Goal: Information Seeking & Learning: Learn about a topic

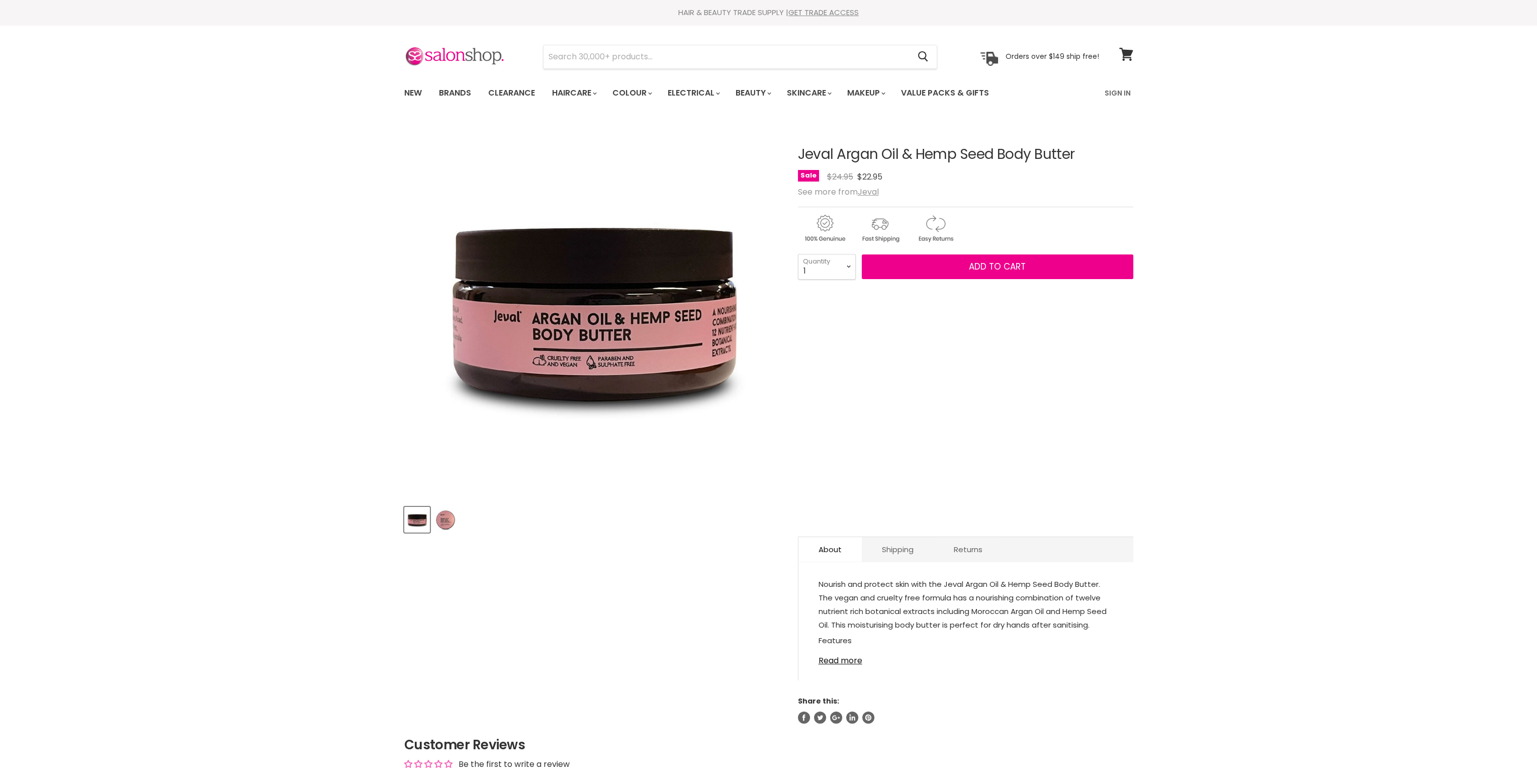
click at [1078, 153] on h1 "Jeval Argan Oil & Hemp Seed Body Butter" at bounding box center [965, 155] width 335 height 16
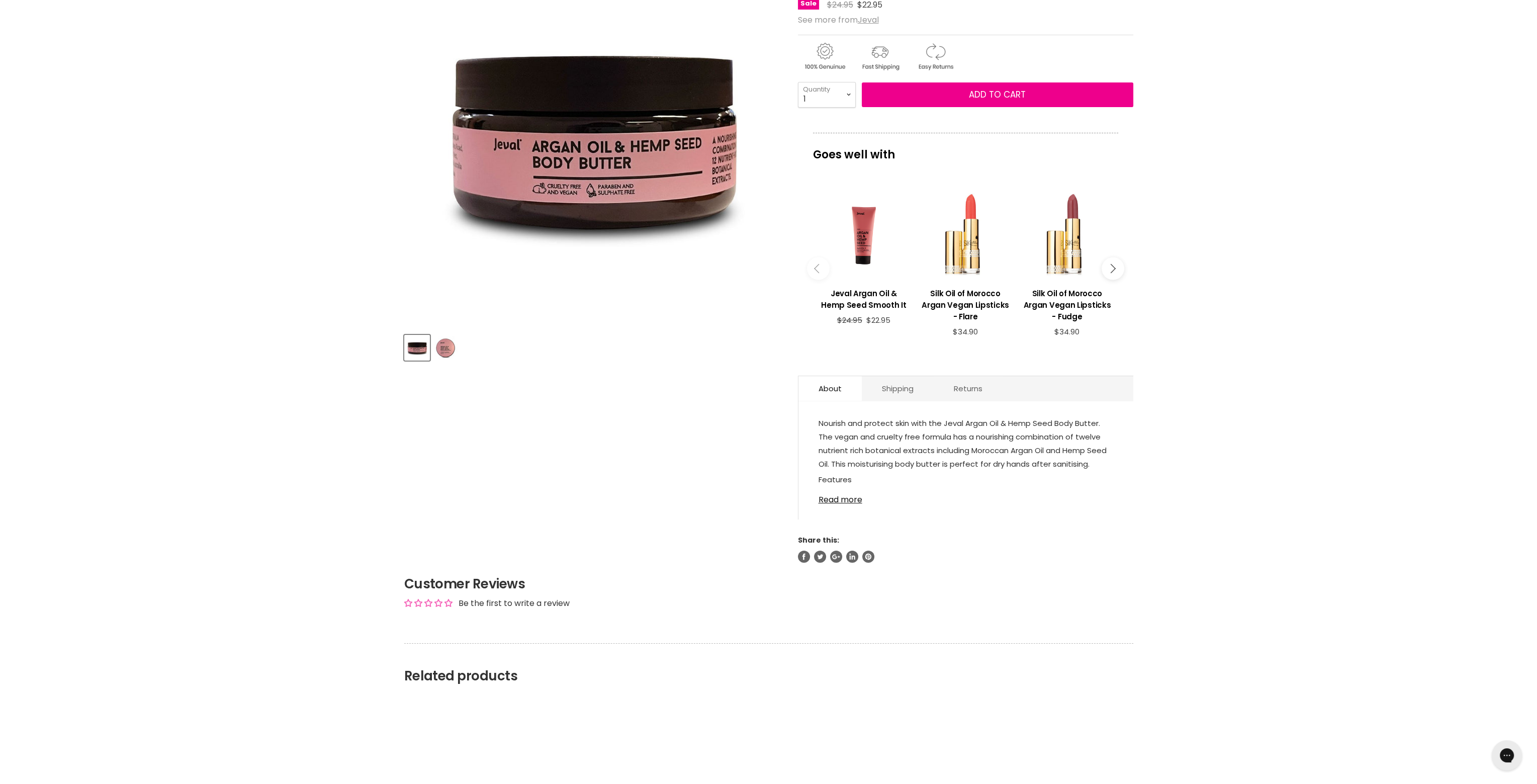
scroll to position [201, 0]
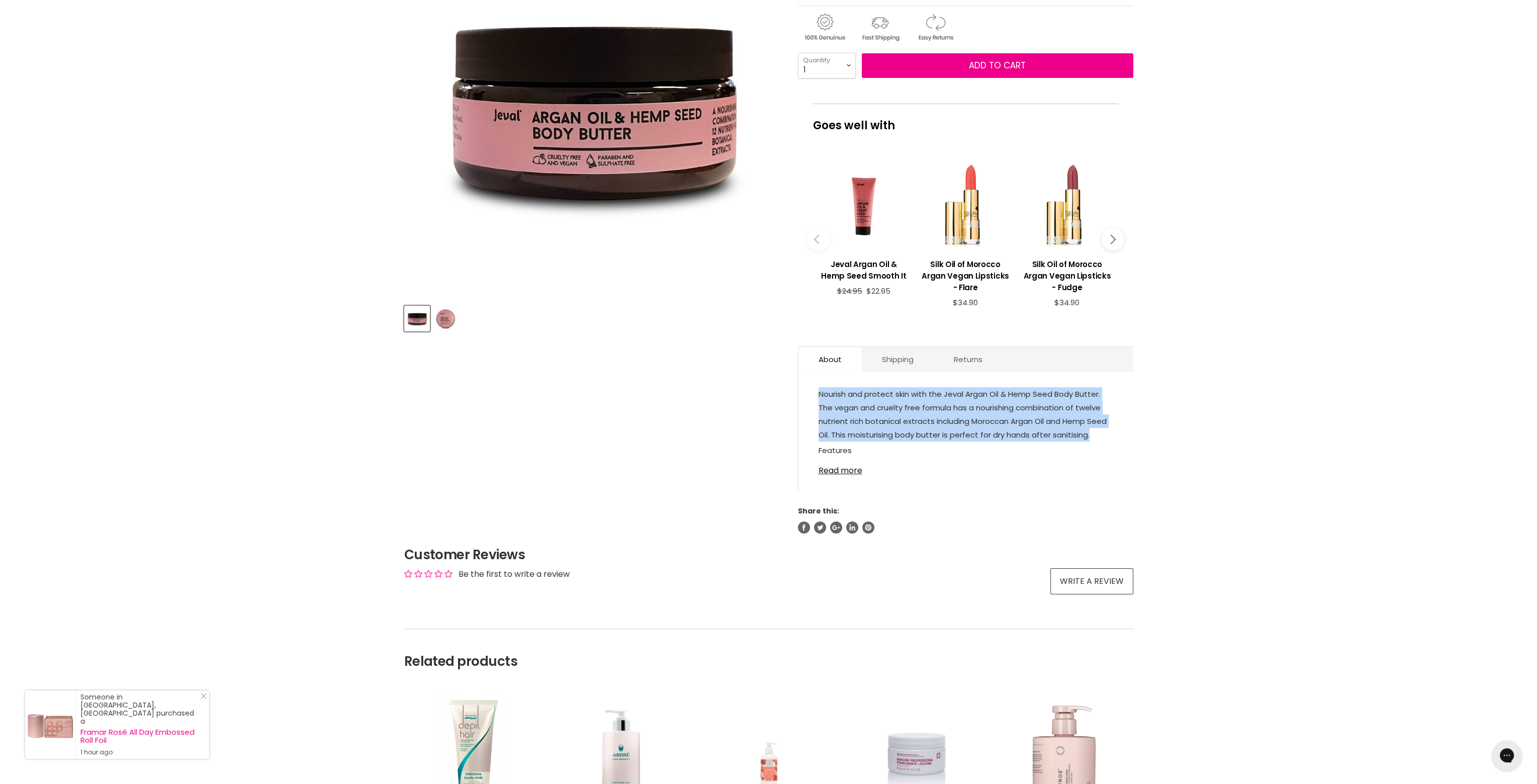
drag, startPoint x: 1102, startPoint y: 433, endPoint x: 847, endPoint y: 393, distance: 258.1
click at [813, 391] on div "Nourish and protect skin with the Jeval Argan Oil & Hemp Seed Body Butter. The …" at bounding box center [965, 436] width 335 height 108
drag, startPoint x: 848, startPoint y: 392, endPoint x: 857, endPoint y: 397, distance: 10.3
click at [857, 397] on p "Nourish and protect skin with the Jeval Argan Oil & Hemp Seed Body Butter. The …" at bounding box center [966, 415] width 295 height 56
copy p "Nourish and protect skin with the Jeval Argan Oil & Hemp Seed Body Butter. The …"
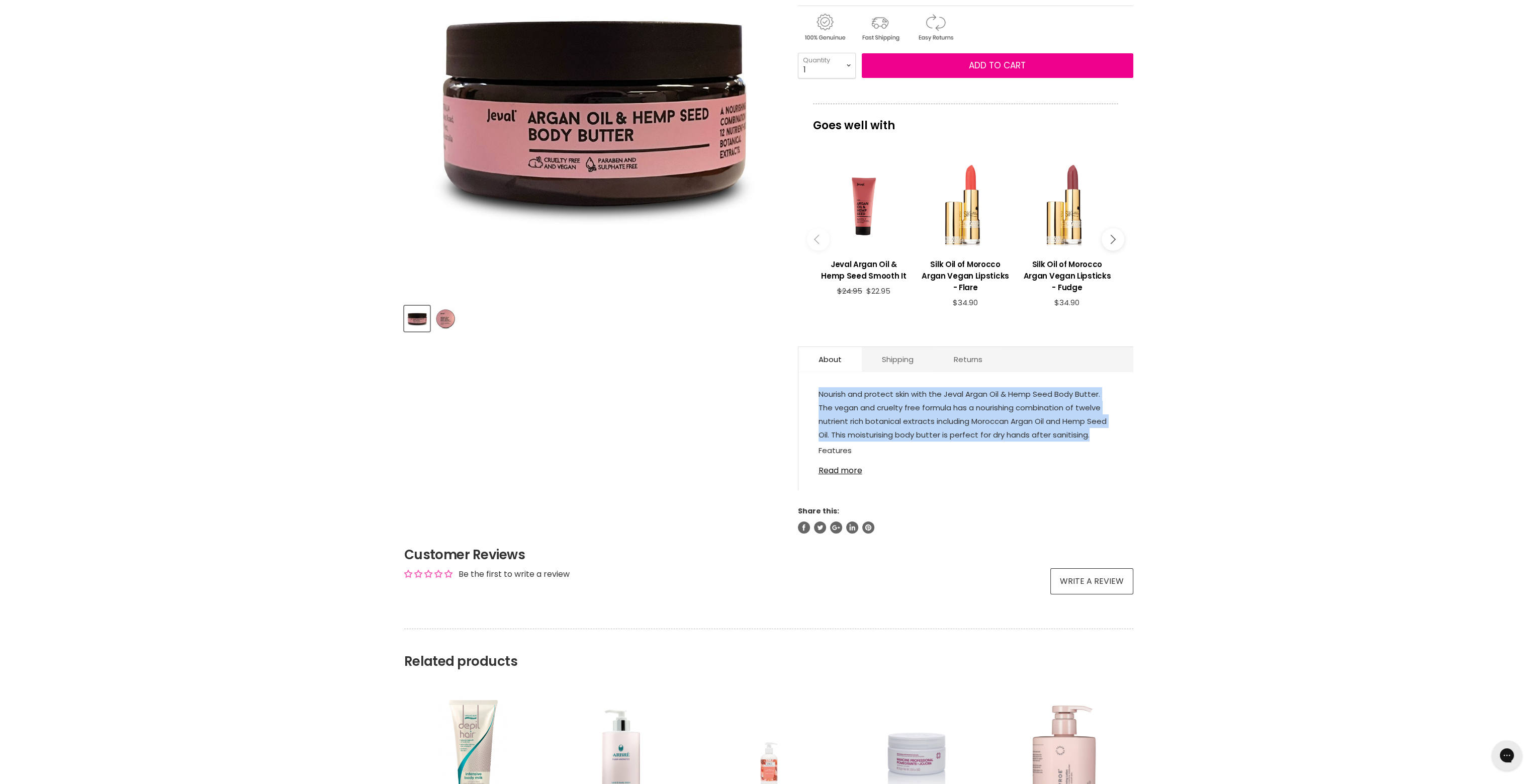
scroll to position [0, 0]
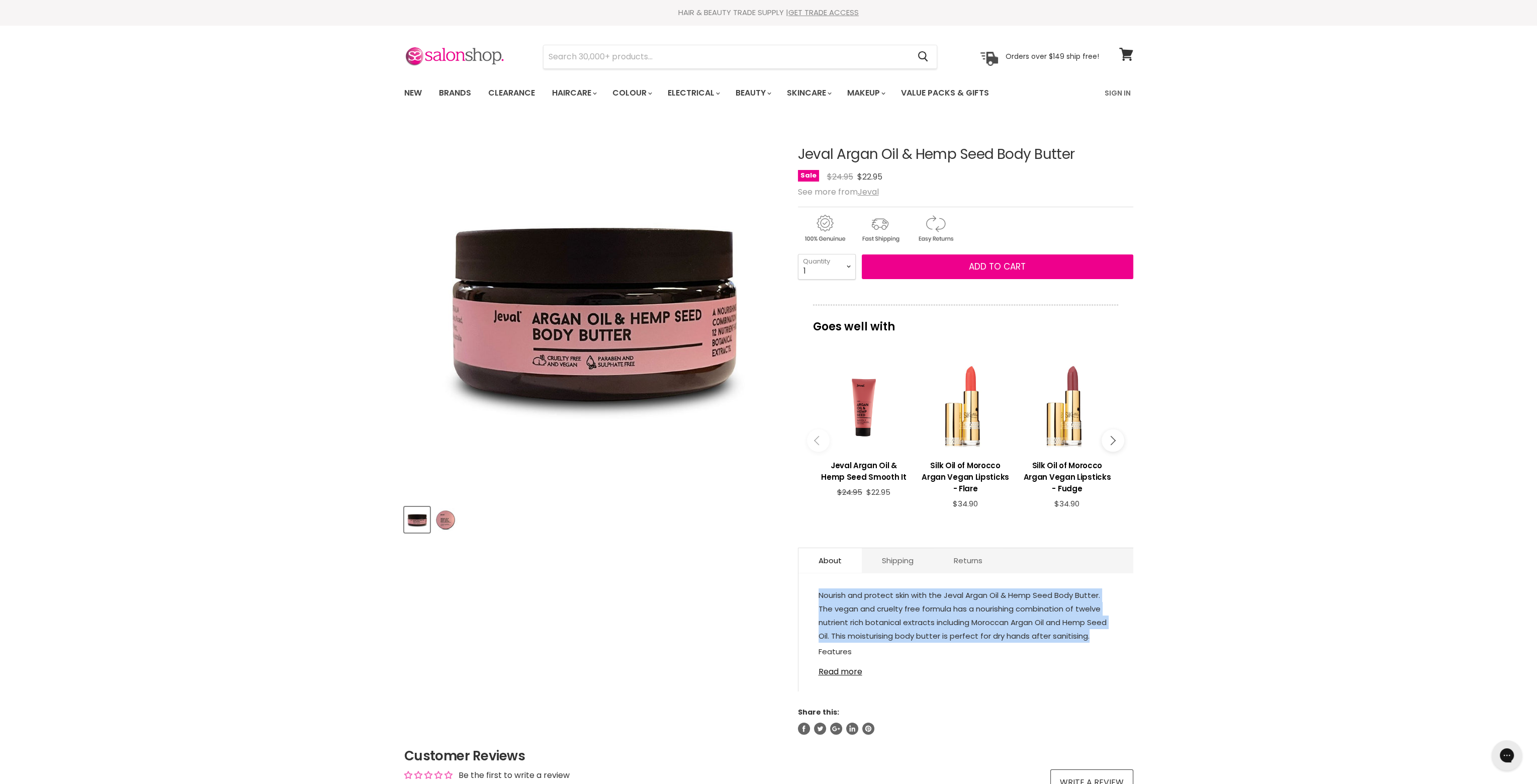
click at [445, 520] on img "Product thumbnails" at bounding box center [446, 520] width 24 height 24
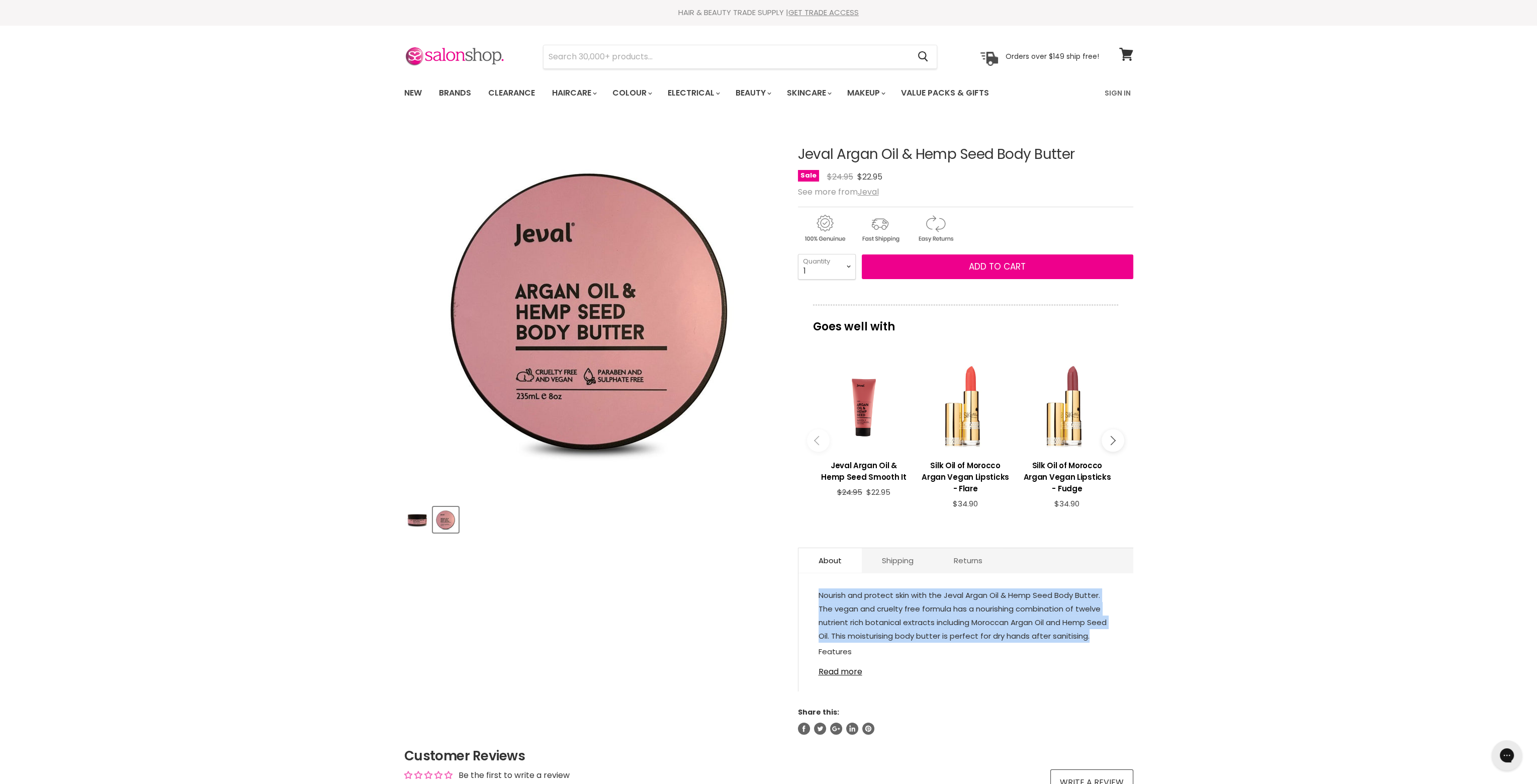
drag, startPoint x: 535, startPoint y: 249, endPoint x: 407, endPoint y: 526, distance: 305.1
click at [407, 526] on img "Product thumbnails" at bounding box center [417, 520] width 24 height 24
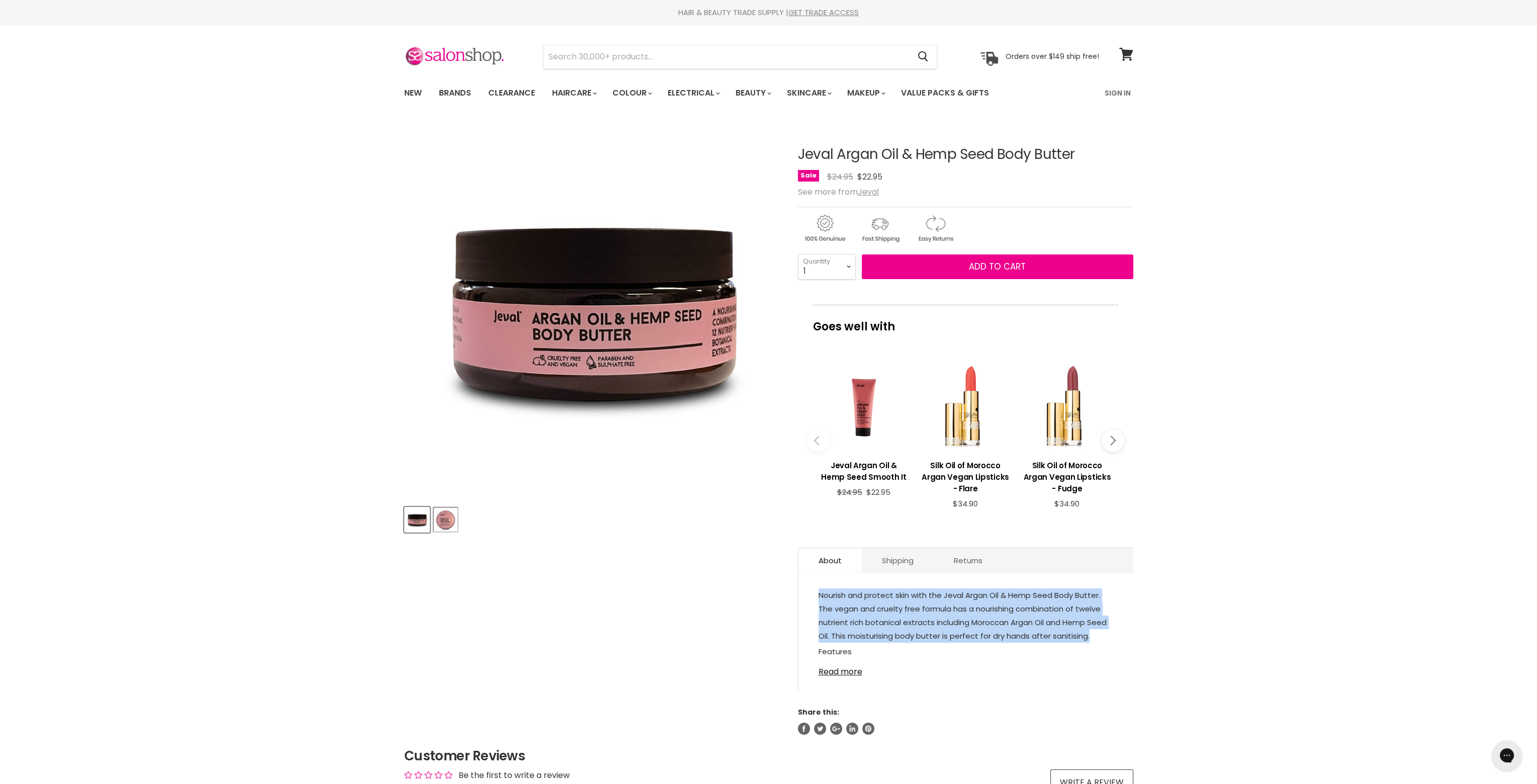
click at [457, 520] on button "Product thumbnails" at bounding box center [446, 519] width 26 height 26
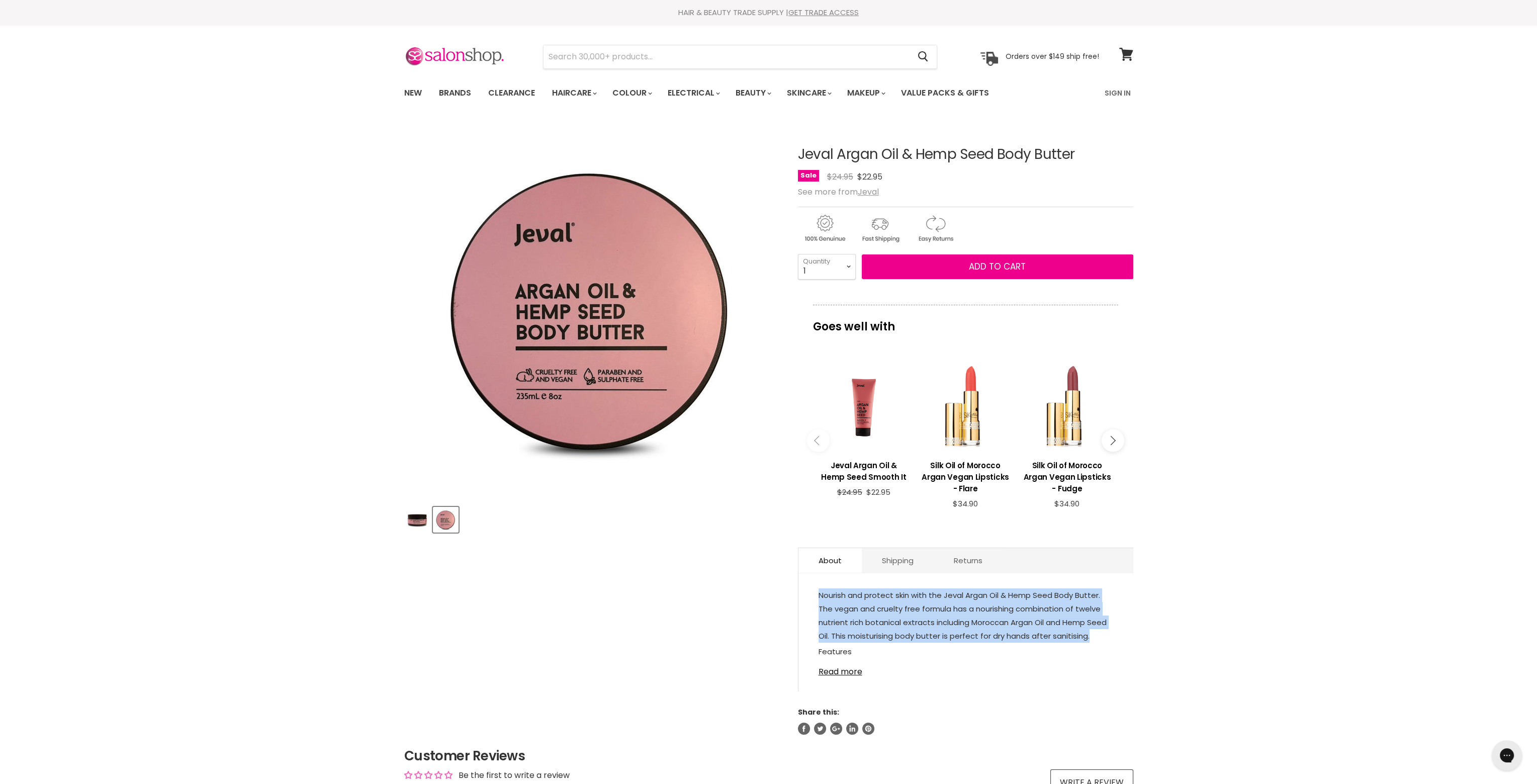
click at [434, 521] on img "Product thumbnails" at bounding box center [446, 520] width 24 height 24
click at [424, 523] on img "Product thumbnails" at bounding box center [417, 520] width 24 height 24
